Goal: Find specific page/section: Find specific page/section

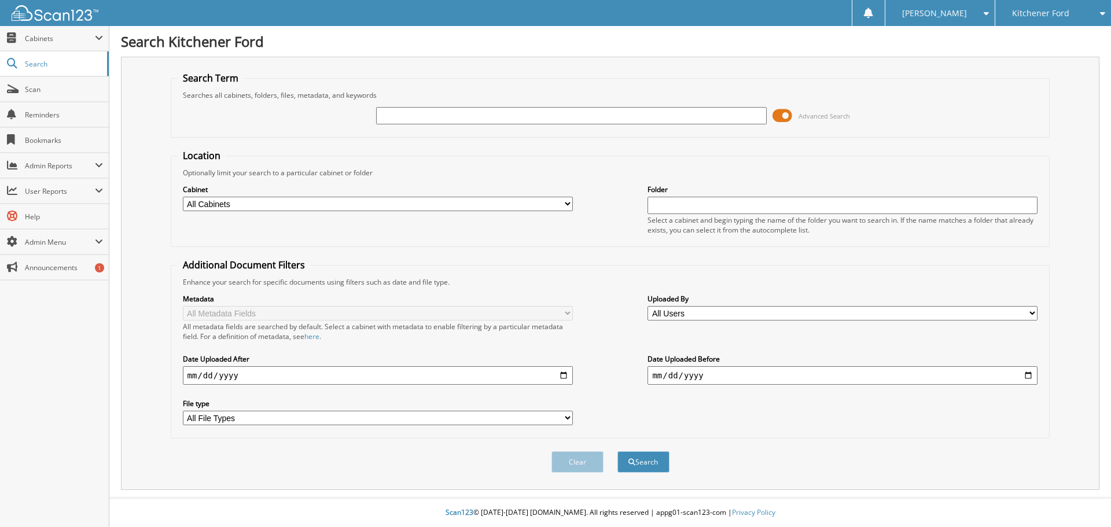
paste input "3FTTW8E35NRA63857"
type input "3FTTW8E35NRA63857"
drag, startPoint x: 468, startPoint y: 119, endPoint x: 269, endPoint y: 128, distance: 199.3
click at [269, 128] on div "3FTTW8E35NRA63857 Advanced Search" at bounding box center [610, 115] width 867 height 31
type input "175020A"
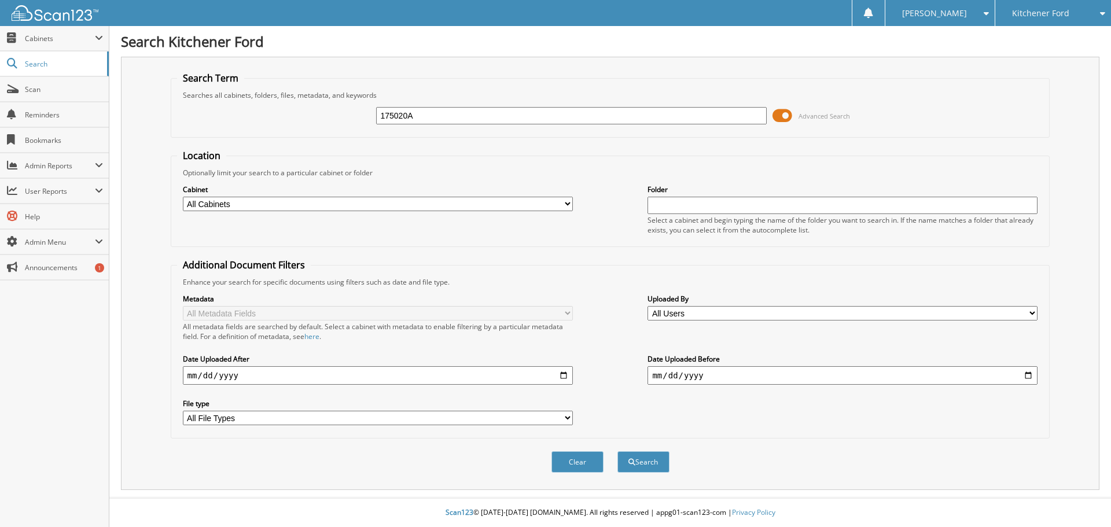
click at [617, 451] on button "Search" at bounding box center [643, 461] width 52 height 21
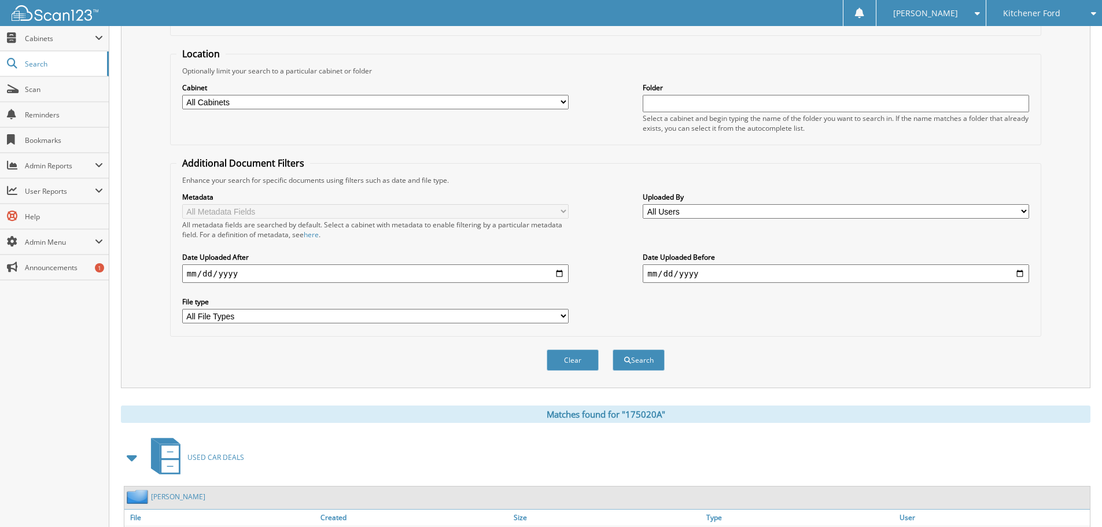
scroll to position [165, 0]
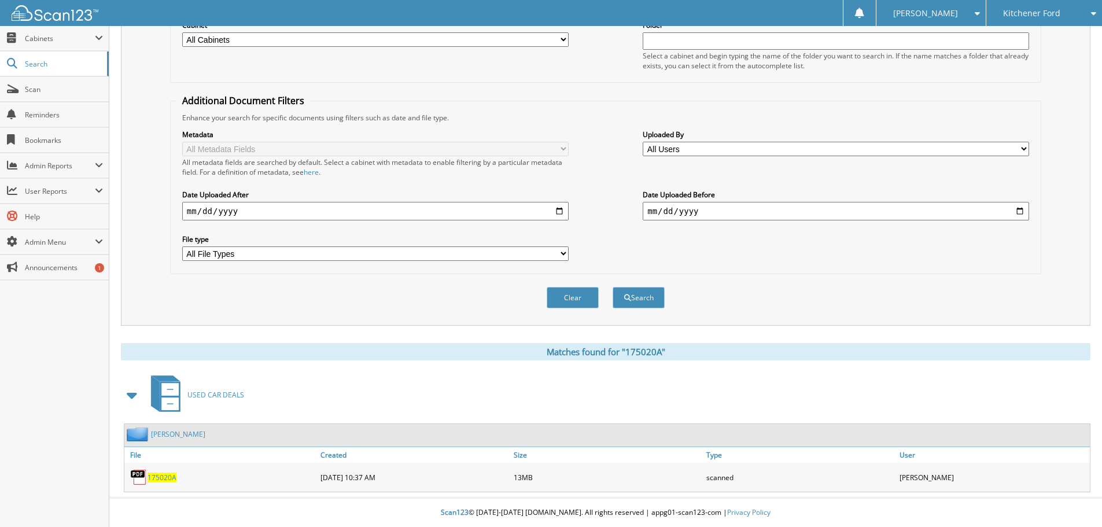
click at [146, 476] on img at bounding box center [138, 477] width 17 height 17
click at [161, 480] on span "175020A" at bounding box center [162, 478] width 29 height 10
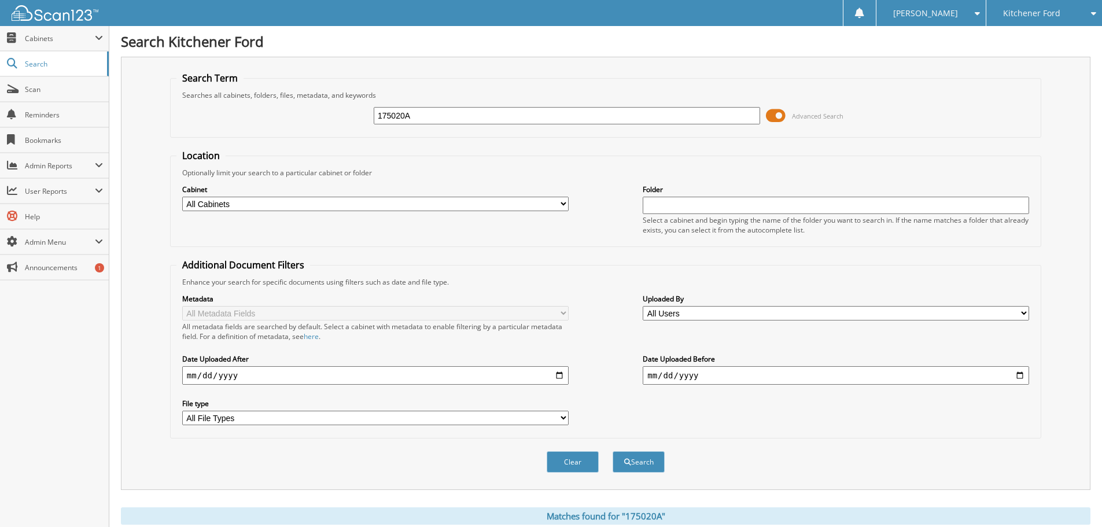
click at [394, 112] on input "175020A" at bounding box center [567, 115] width 386 height 17
drag, startPoint x: 408, startPoint y: 124, endPoint x: 405, endPoint y: 113, distance: 11.4
click at [408, 123] on div "175020A" at bounding box center [567, 116] width 386 height 20
click at [404, 112] on input "175020A" at bounding box center [567, 115] width 386 height 17
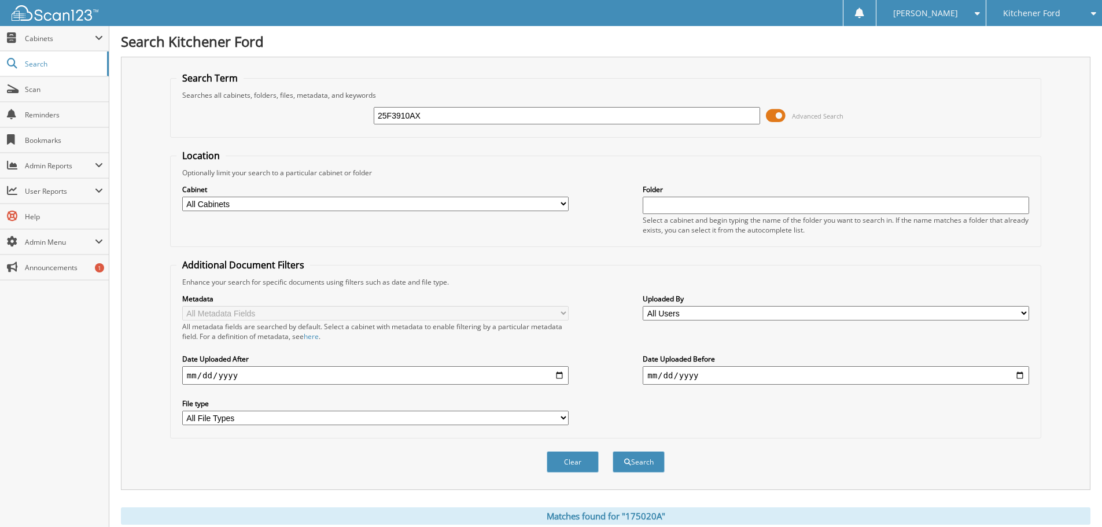
type input "25F3910AX"
click at [613, 451] on button "Search" at bounding box center [639, 461] width 52 height 21
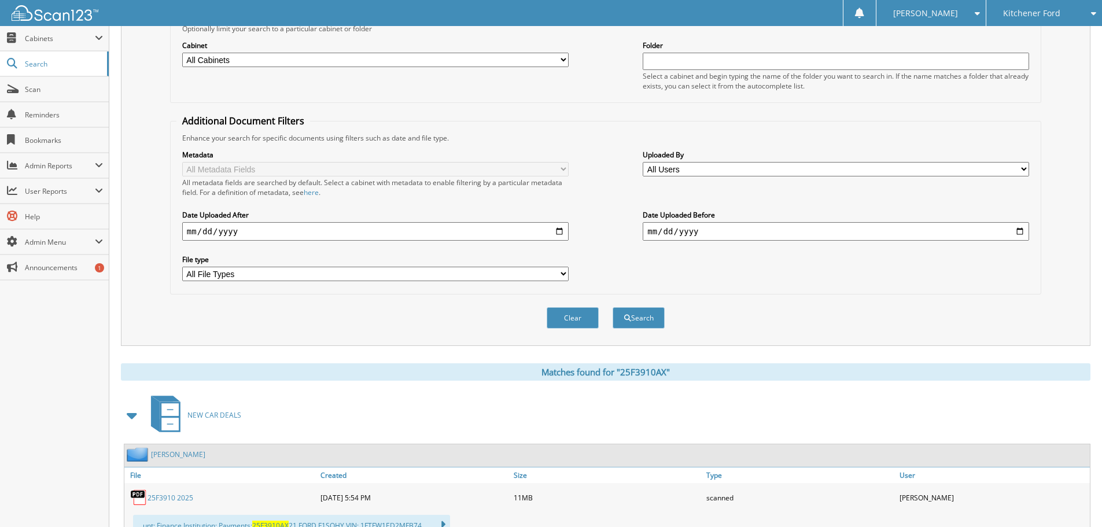
scroll to position [316, 0]
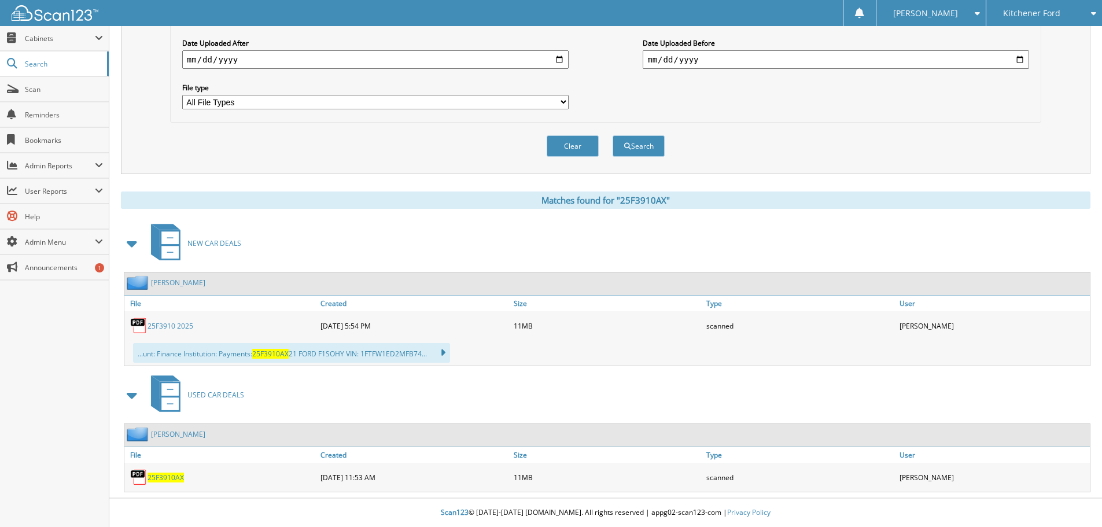
click at [160, 478] on span "25F3910AX" at bounding box center [166, 478] width 36 height 10
